Goal: Submit feedback/report problem

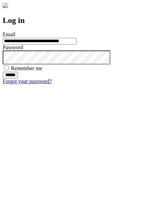
type input "**********"
click at [18, 79] on input "******" at bounding box center [10, 75] width 15 height 7
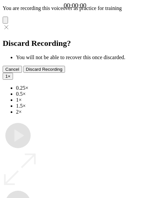
type input "**********"
